Goal: Find specific page/section: Find specific page/section

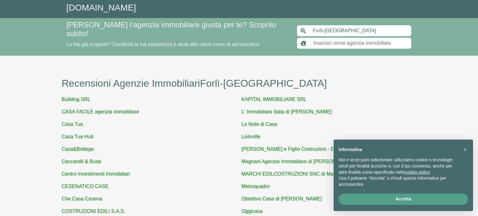
click at [156, 133] on p "Casa Tua Hub" at bounding box center [149, 136] width 175 height 7
click at [345, 38] on input "text" at bounding box center [360, 43] width 102 height 12
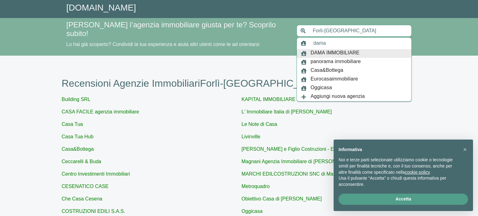
type input "dama"
type input "Forlì-[GEOGRAPHIC_DATA]"
type input "DAMA IMMOBILIARE"
